Goal: Task Accomplishment & Management: Use online tool/utility

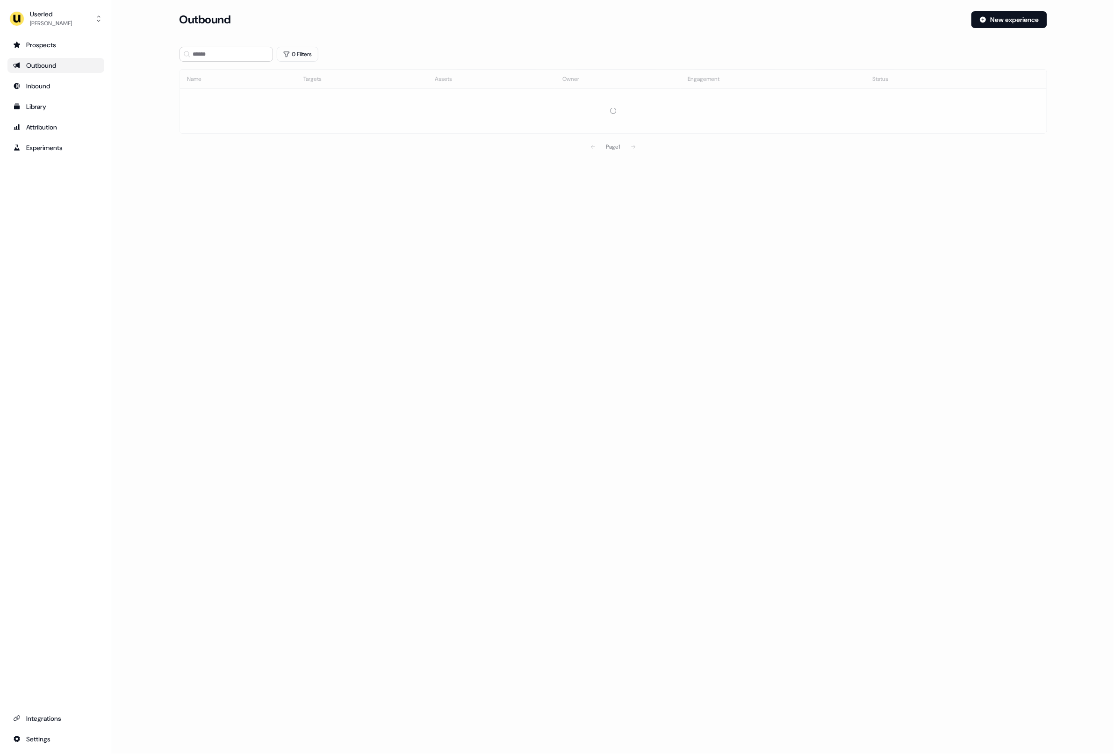
click at [38, 4] on div "Userled [PERSON_NAME] Prospects Outbound Inbound Library Attribution Experiment…" at bounding box center [56, 377] width 112 height 754
click at [41, 14] on div "Userled" at bounding box center [51, 13] width 42 height 9
click at [46, 44] on div "Impersonate (Admin)" at bounding box center [55, 44] width 89 height 17
drag, startPoint x: 176, startPoint y: 63, endPoint x: 194, endPoint y: 61, distance: 18.3
click at [189, 61] on section "Loading... Impersonate Select who you want to impersonate Select org" at bounding box center [614, 58] width 898 height 94
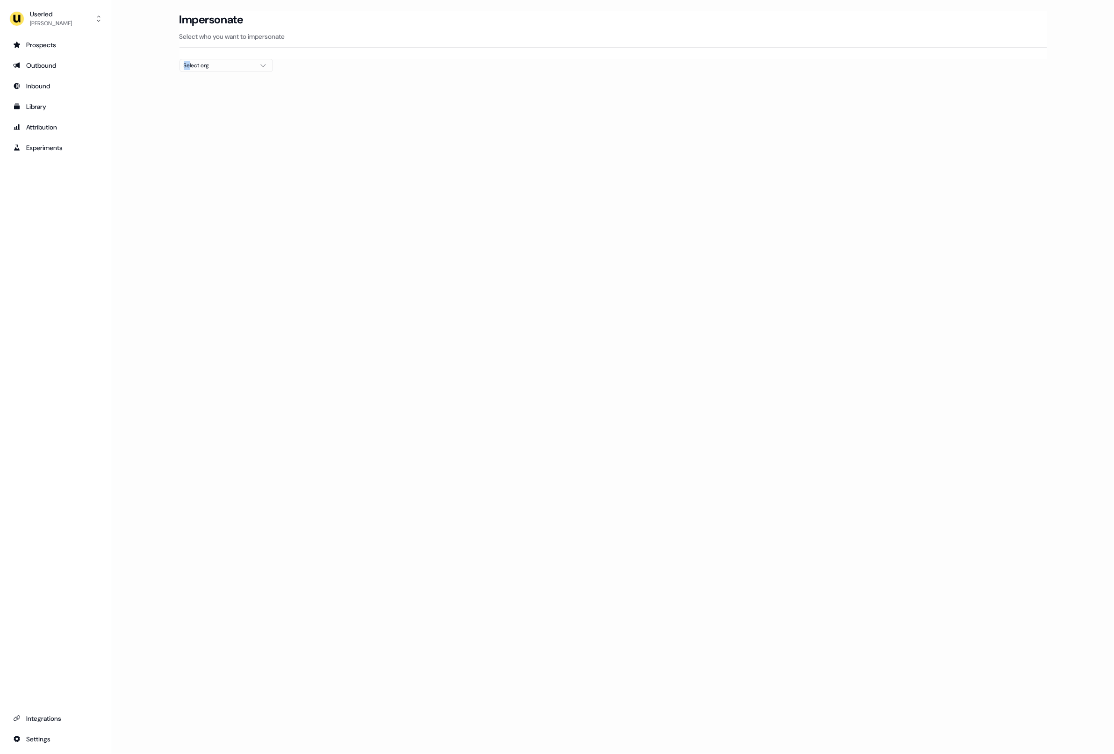
click at [195, 61] on div "Select org" at bounding box center [219, 65] width 70 height 9
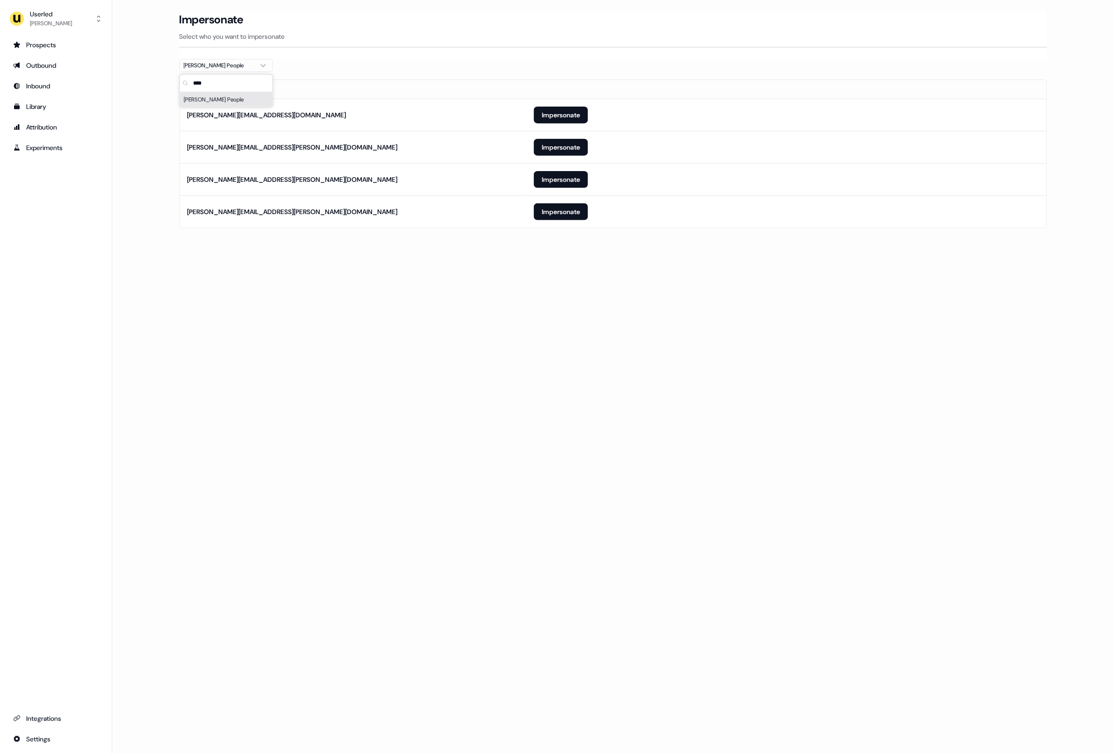
type input "****"
click at [273, 298] on div "Loading... Impersonate Select who you want to impersonate [PERSON_NAME] People …" at bounding box center [613, 377] width 1002 height 754
click at [558, 208] on button "Impersonate" at bounding box center [561, 211] width 54 height 17
